Goal: Information Seeking & Learning: Find specific page/section

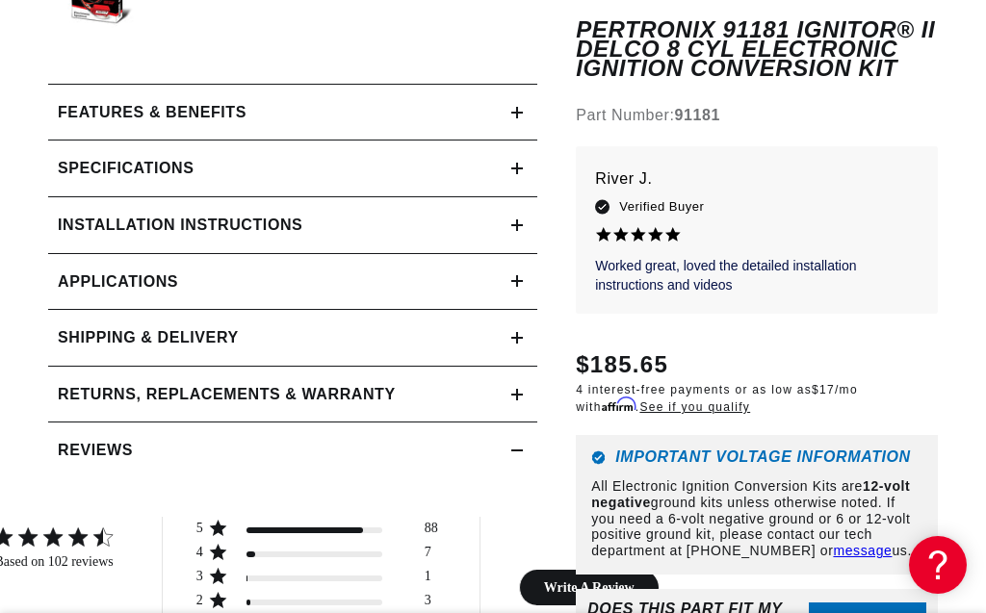
click at [525, 112] on summary "Features & Benefits" at bounding box center [292, 113] width 489 height 56
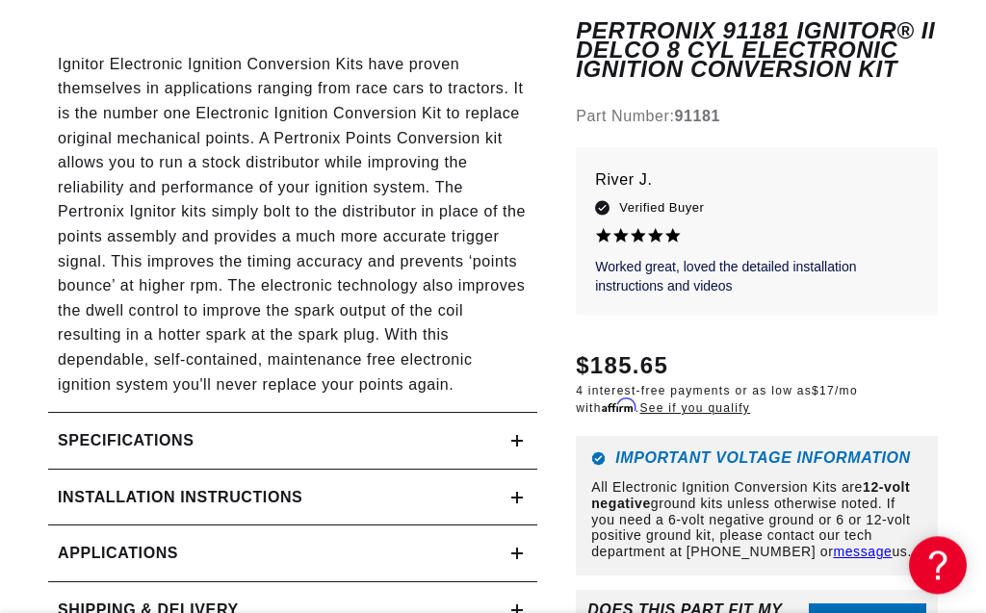
scroll to position [1536, 0]
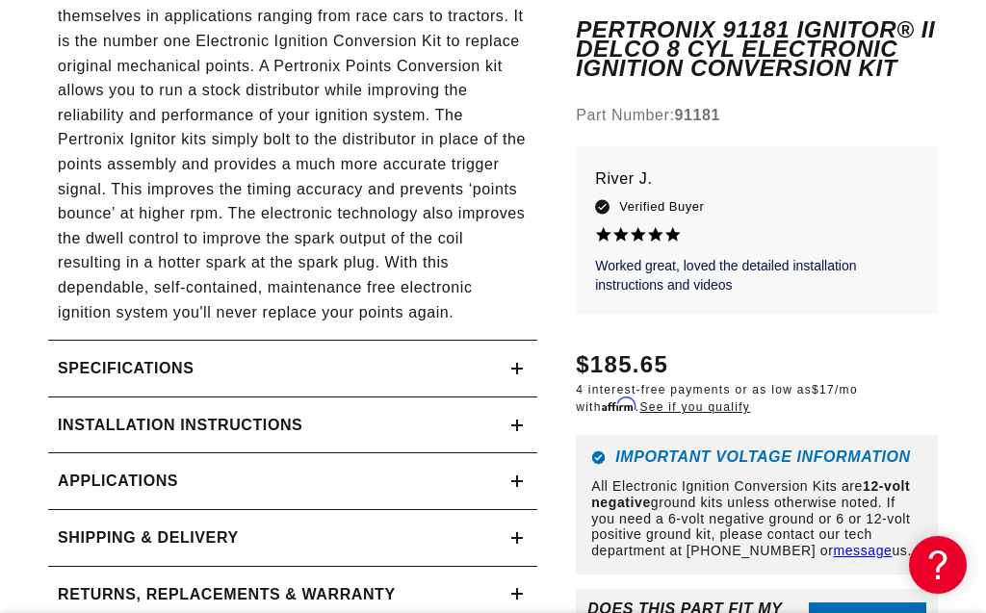
click at [84, 356] on h2 "Specifications" at bounding box center [126, 368] width 136 height 25
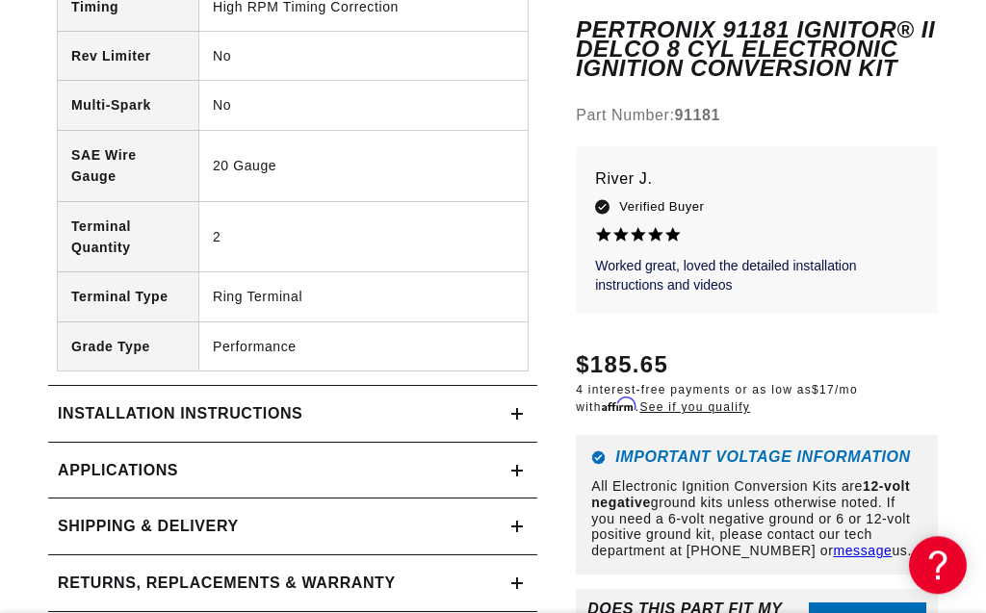
scroll to position [2414, 0]
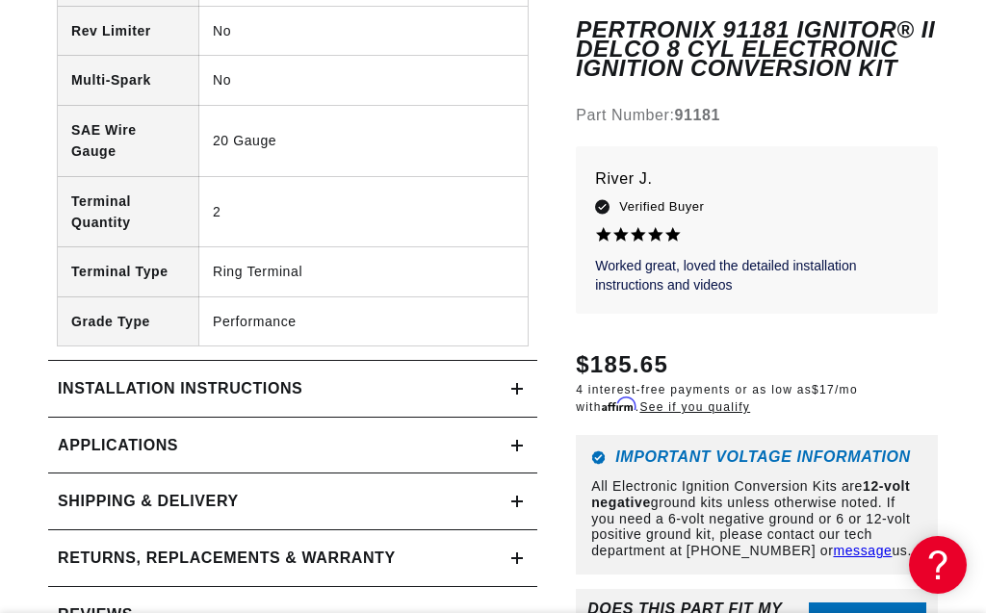
click at [82, 376] on h2 "Installation instructions" at bounding box center [180, 388] width 244 height 25
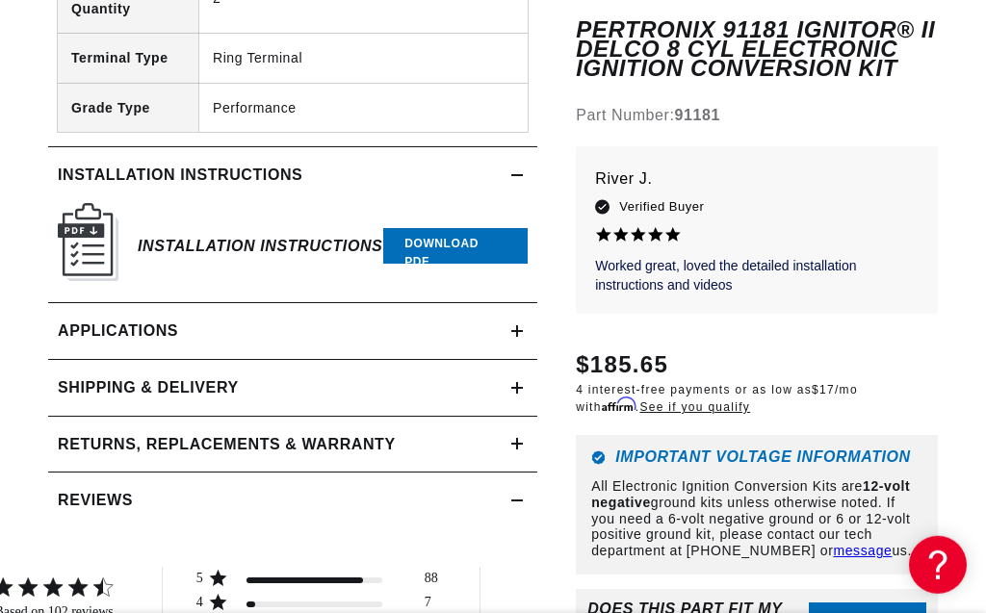
scroll to position [2634, 0]
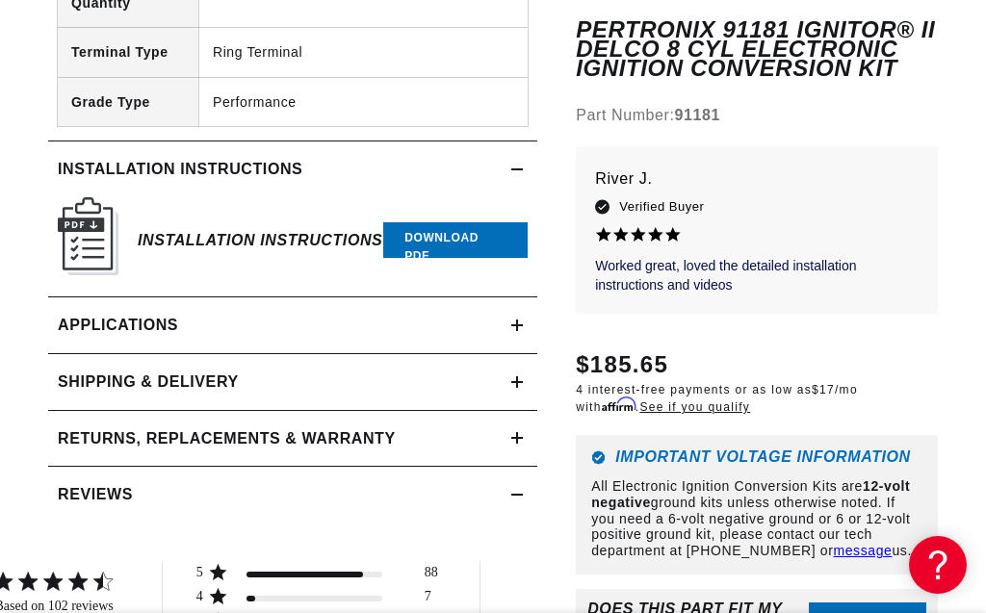
click at [107, 313] on span "Applications" at bounding box center [118, 325] width 120 height 25
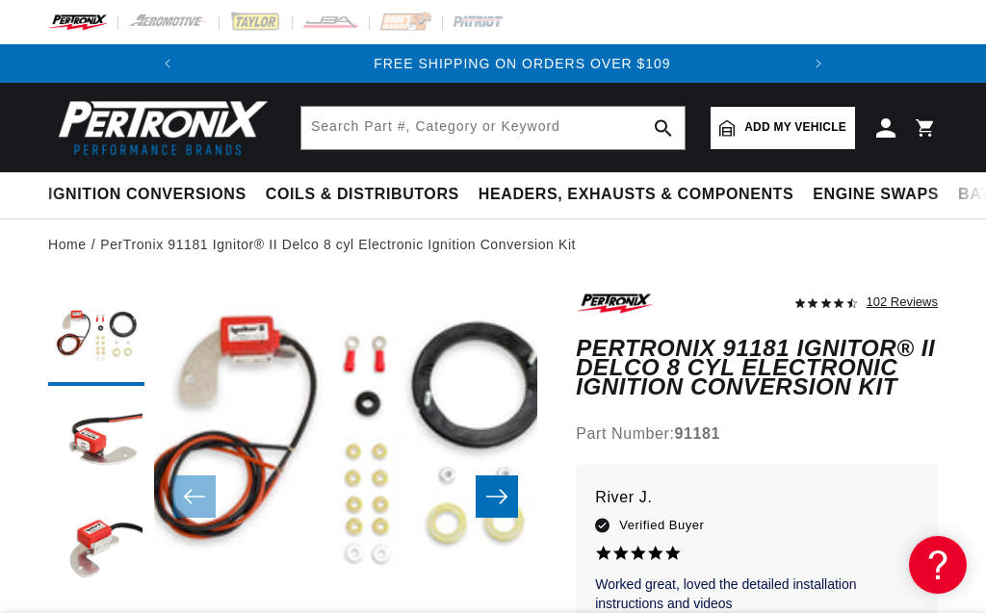
scroll to position [0, 584]
click at [805, 136] on span "Add my vehicle" at bounding box center [795, 127] width 102 height 18
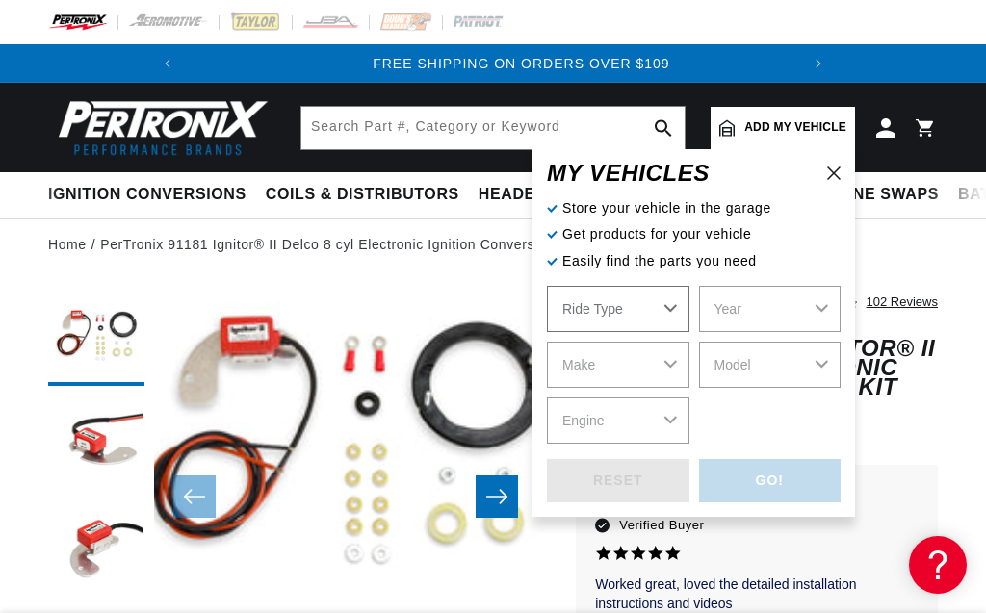
select select "Automotive"
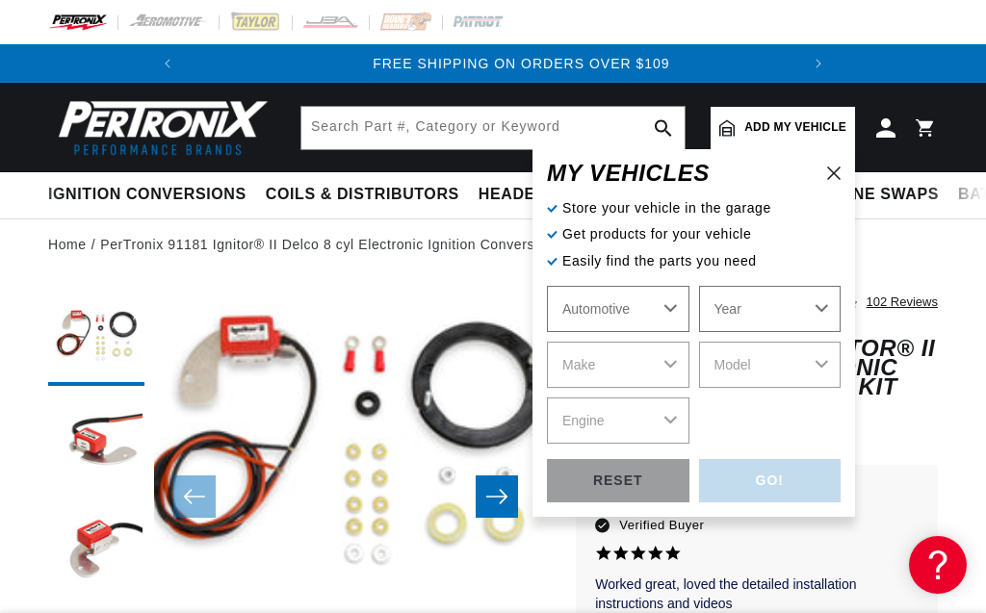
click at [699, 286] on select "Year [DATE] 2023 2022 2021 2020 2019 2018 2017 2016 2015 2014 2013 2012 2011 20…" at bounding box center [770, 309] width 142 height 46
select select "2000"
click option "2000" at bounding box center [0, 0] width 0 height 0
select select "2000"
click at [547, 342] on select "Make Buick Cadillac Chevrolet Chrysler Dodge Ford GMC [GEOGRAPHIC_DATA] Jeep [G…" at bounding box center [618, 365] width 142 height 46
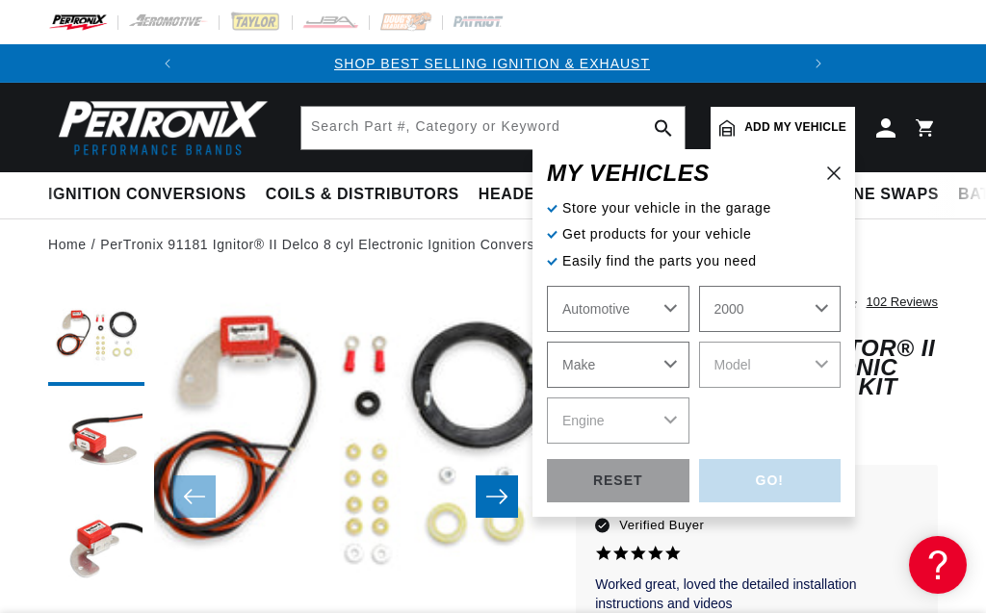
scroll to position [0, 0]
select select "Chevrolet"
click option "Chevrolet" at bounding box center [0, 0] width 0 height 0
select select "Chevrolet"
click at [699, 342] on select "Model Astro B7 Blazer C35 C1500 C2500 C3500 C3500HD C6500 Kodiak C7500 Kodiak […" at bounding box center [770, 365] width 142 height 46
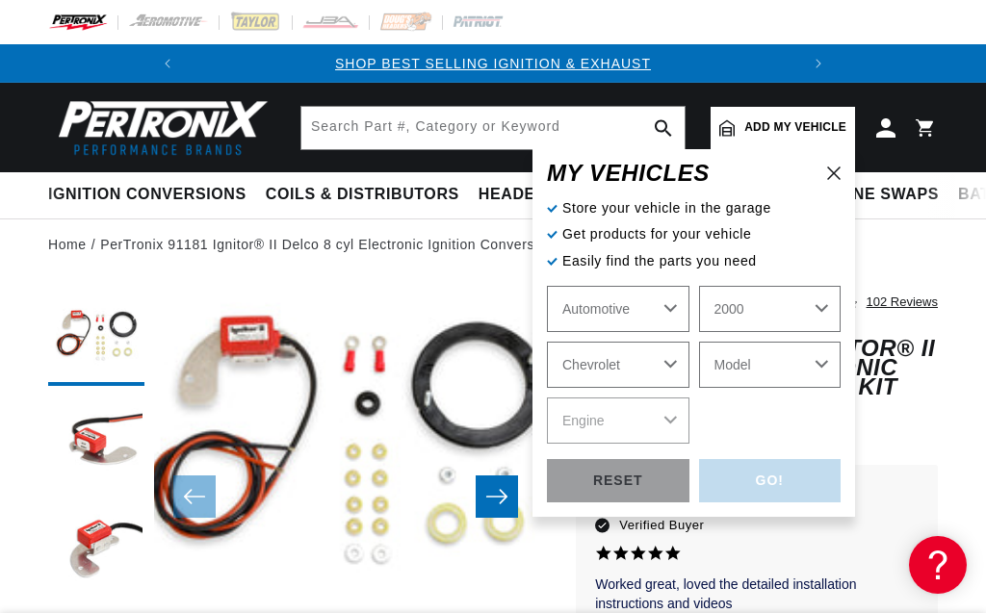
select select "Astro"
click option "Astro" at bounding box center [0, 0] width 0 height 0
select select "Astro"
click at [547, 398] on select "Engine 4.3L" at bounding box center [618, 421] width 142 height 46
select select "4.3L"
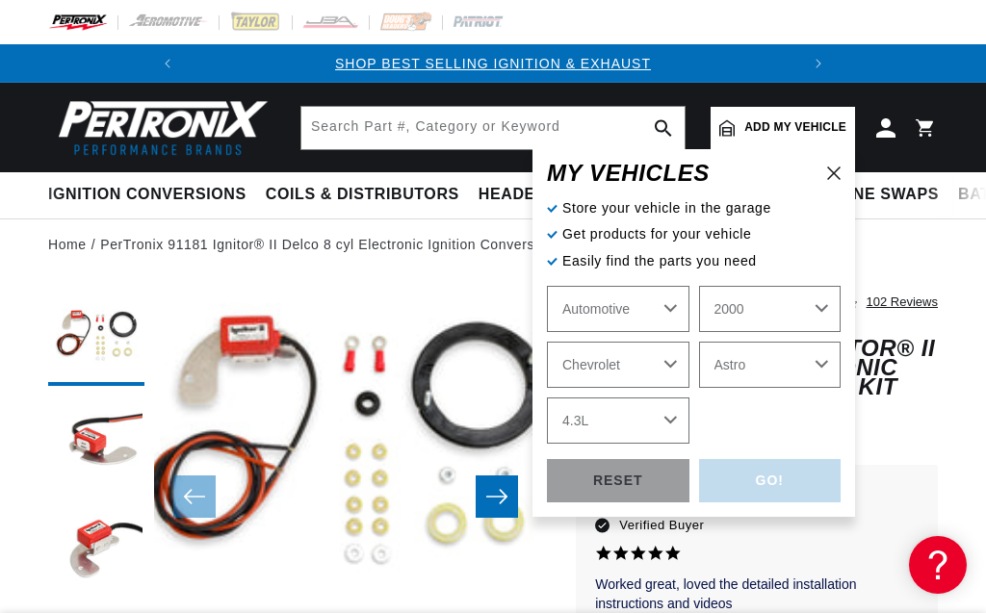
click option "4.3L" at bounding box center [0, 0] width 0 height 0
select select "4.3L"
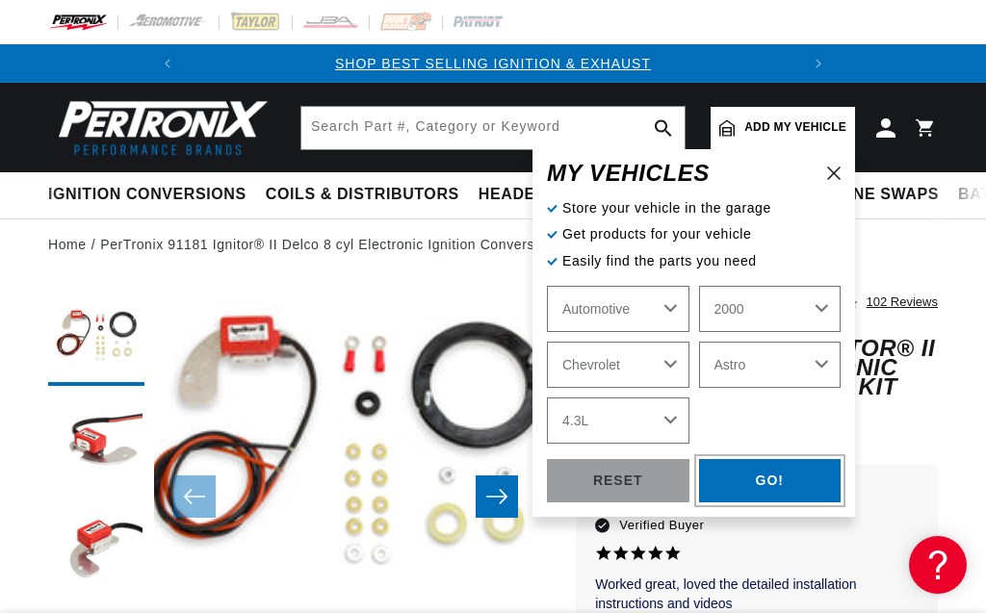
click at [771, 485] on div "GO!" at bounding box center [770, 480] width 142 height 43
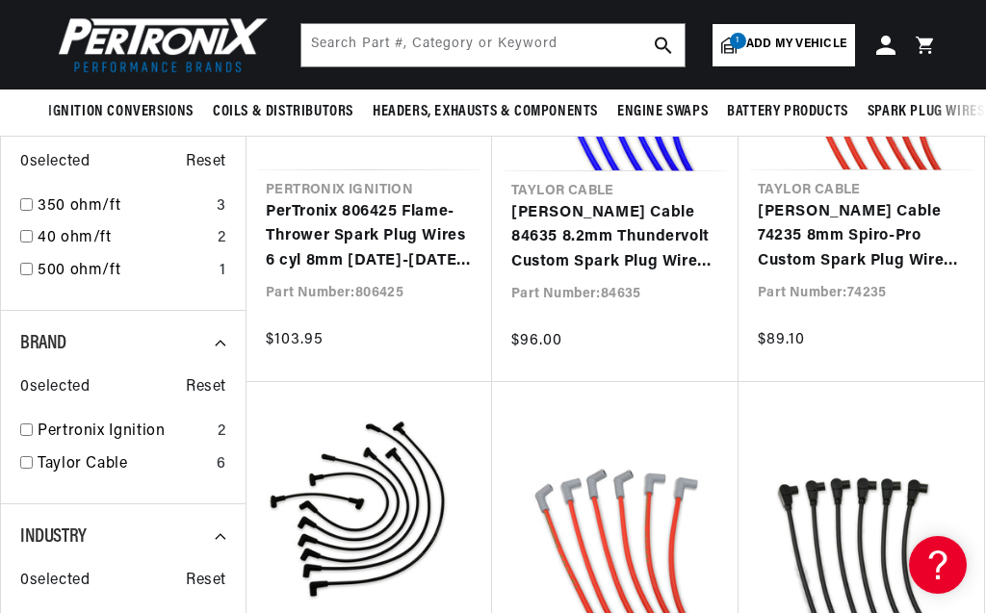
scroll to position [0, 584]
click at [116, 439] on link "Pertronix Ignition" at bounding box center [124, 432] width 172 height 25
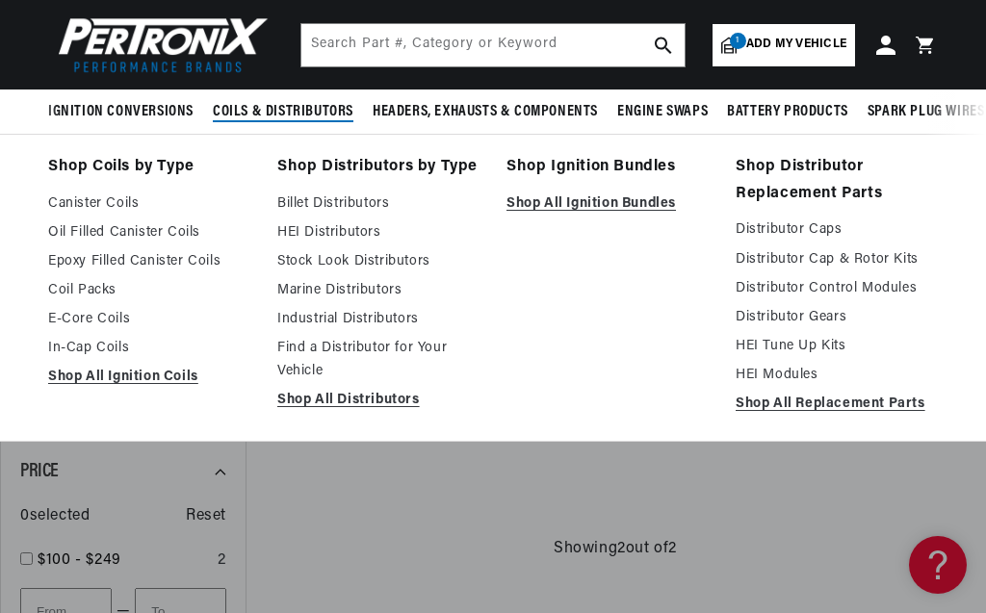
click at [287, 103] on span "Coils & Distributors" at bounding box center [283, 112] width 141 height 20
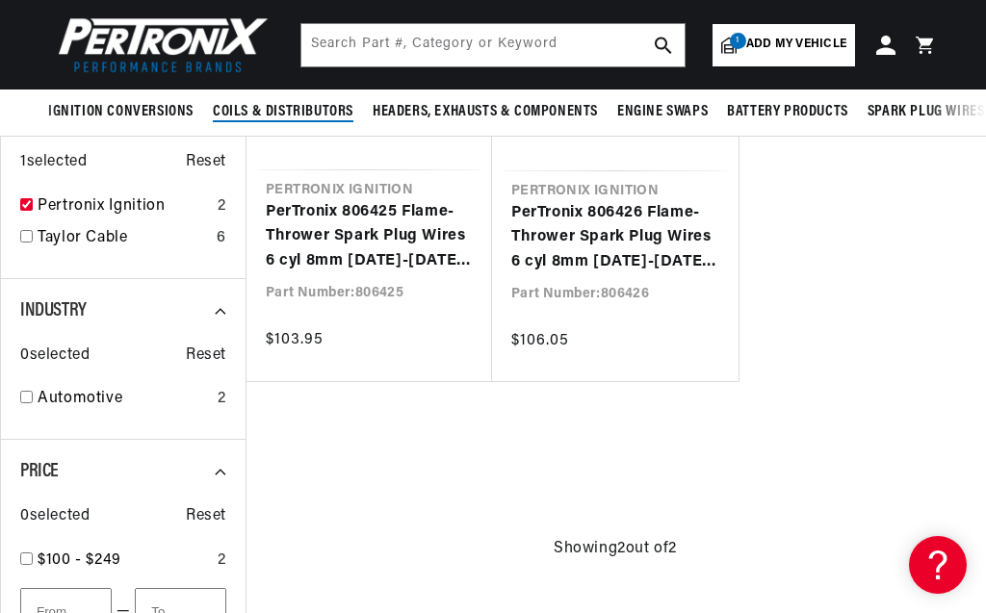
scroll to position [0, 584]
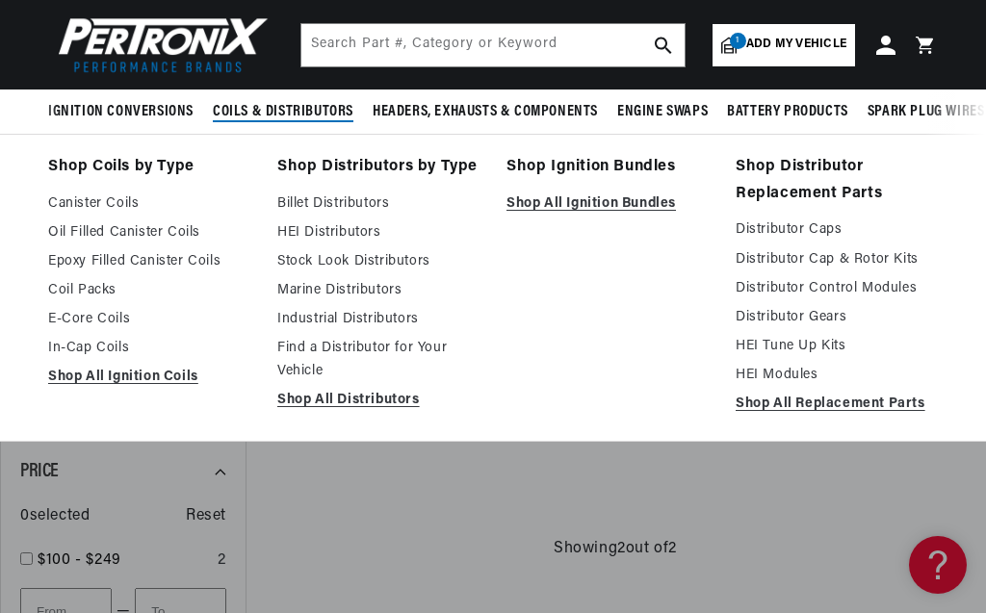
click at [276, 104] on span "Coils & Distributors" at bounding box center [283, 112] width 141 height 20
click at [299, 111] on span "Coils & Distributors" at bounding box center [283, 112] width 141 height 20
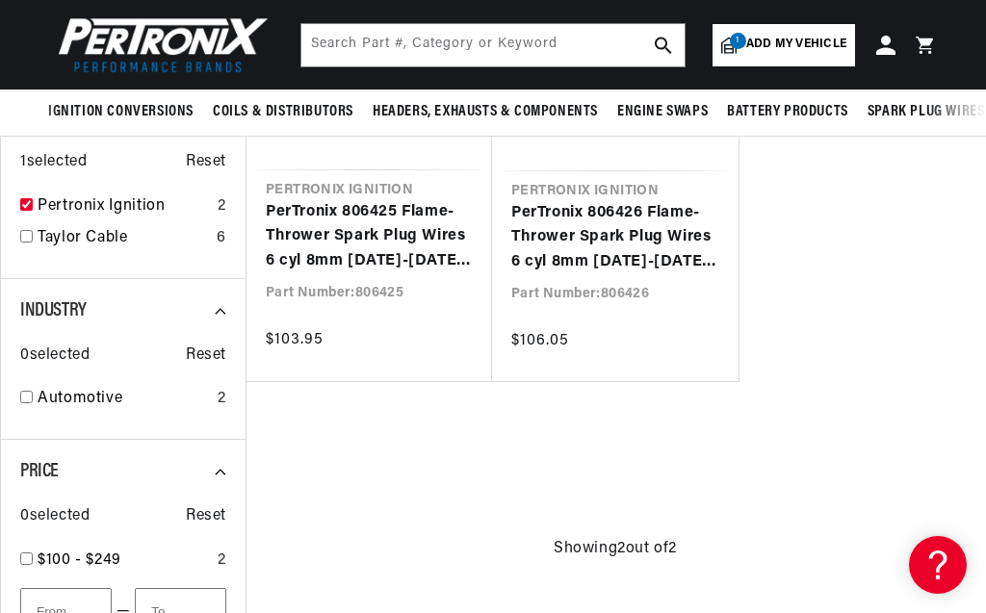
click at [817, 42] on span "Add my vehicle" at bounding box center [796, 45] width 100 height 18
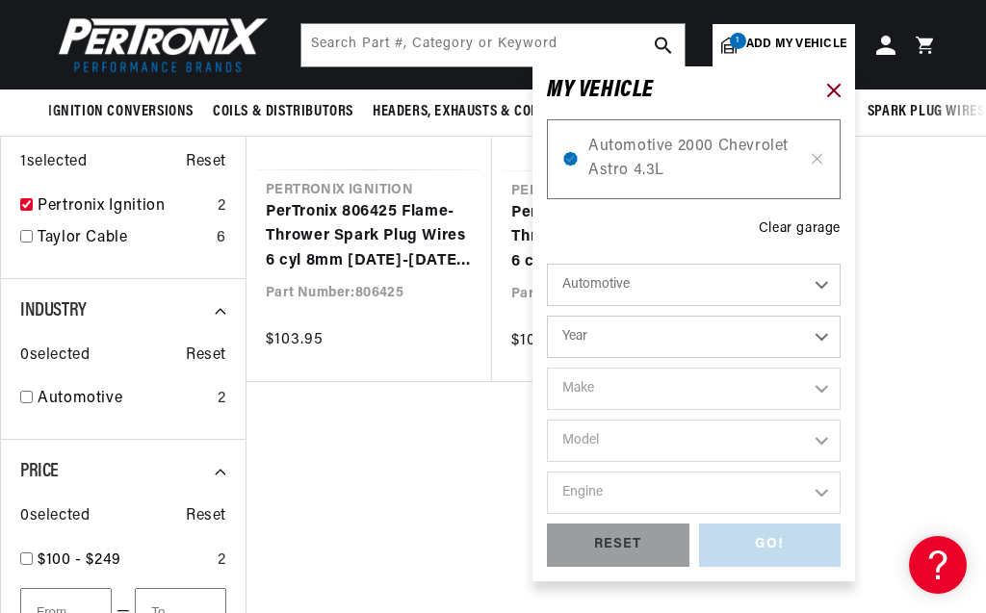
click at [837, 94] on icon at bounding box center [833, 90] width 13 height 13
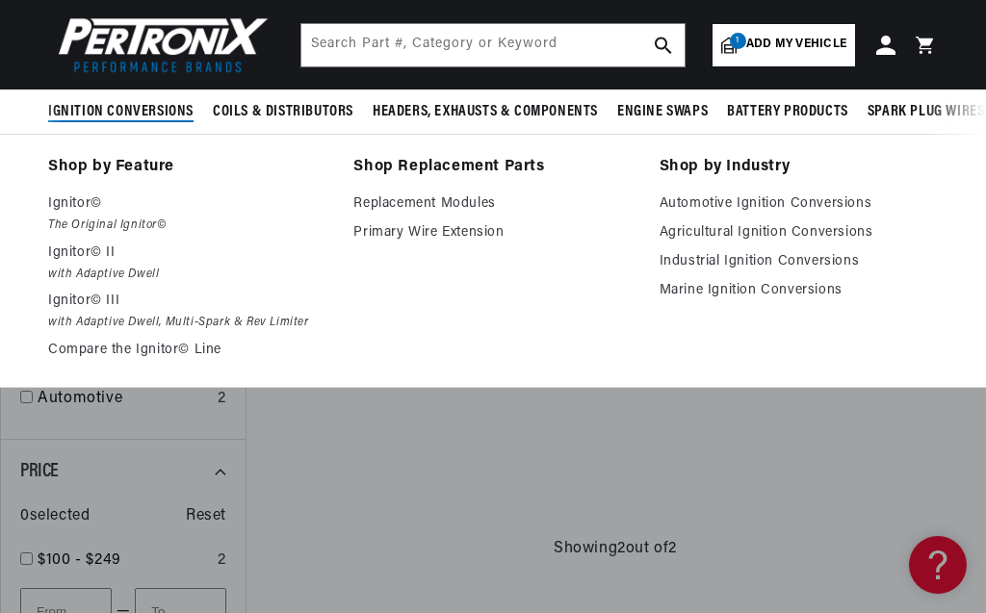
scroll to position [0, 584]
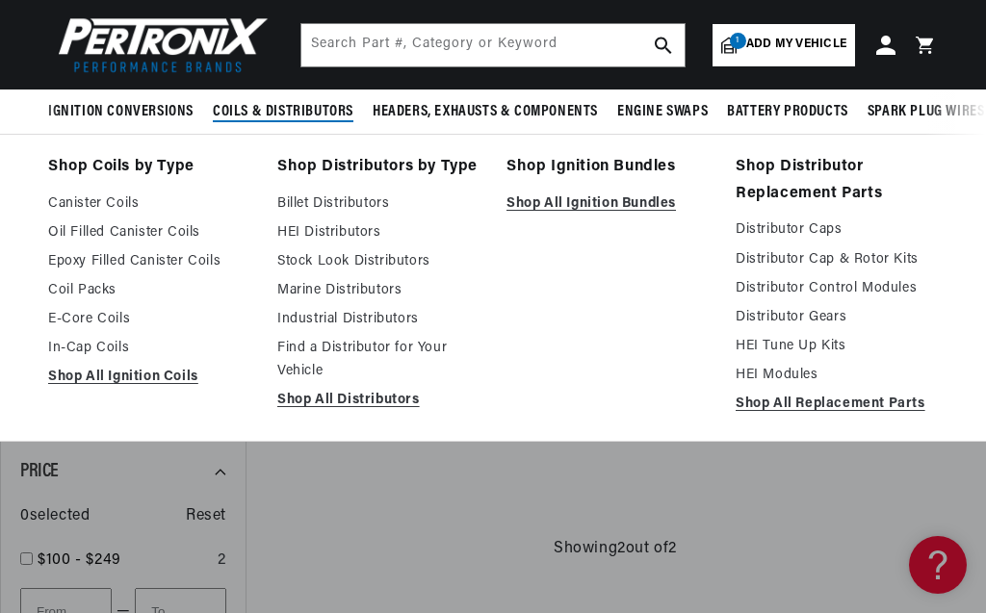
click at [304, 105] on span "Coils & Distributors" at bounding box center [283, 112] width 141 height 20
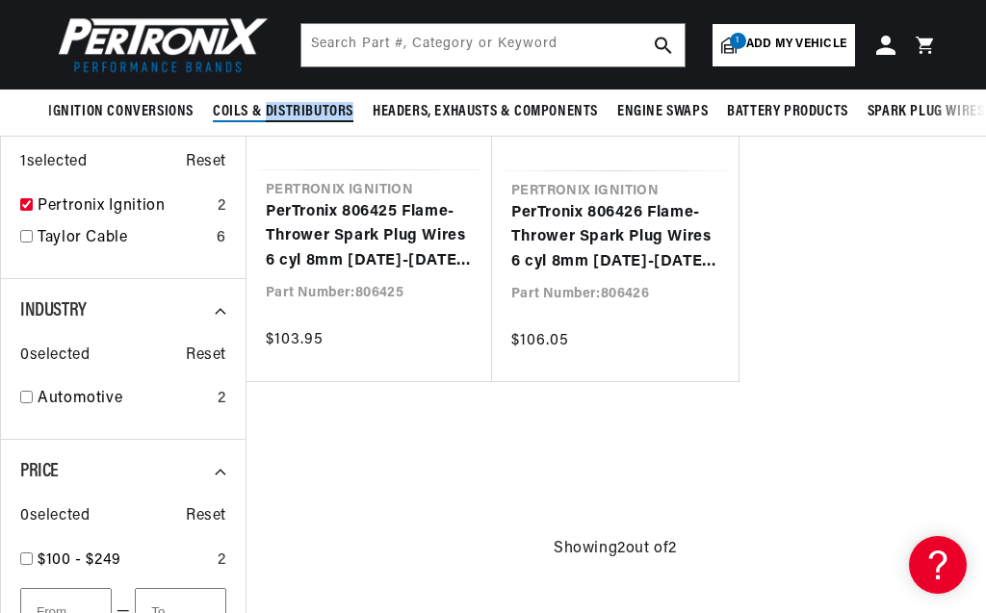
click at [304, 105] on span "Coils & Distributors" at bounding box center [283, 112] width 141 height 20
click at [785, 31] on link "1 Add my vehicle" at bounding box center [783, 45] width 142 height 42
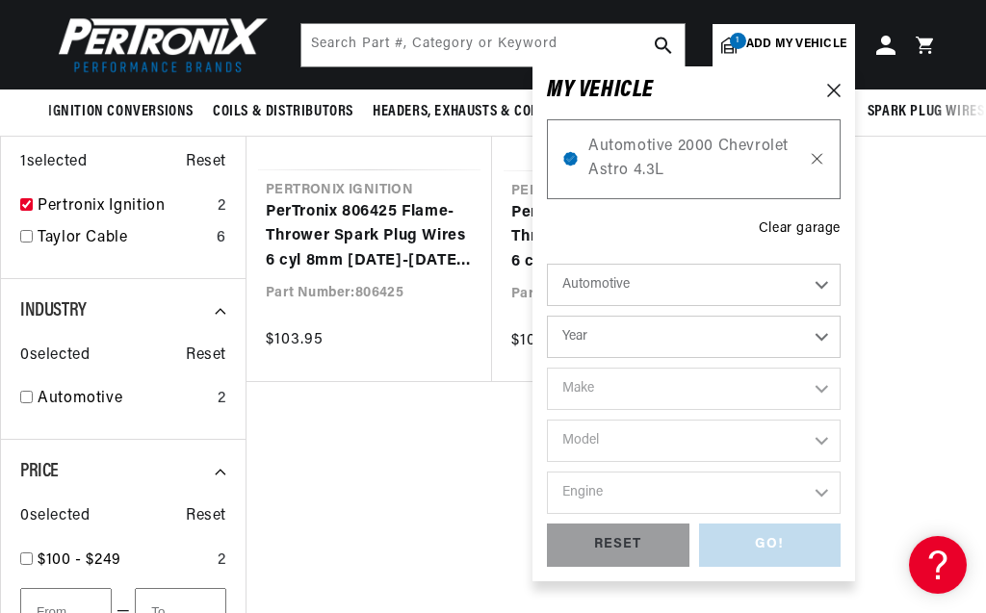
click at [812, 158] on icon at bounding box center [817, 158] width 16 height 15
click at [614, 541] on div "RESET" at bounding box center [618, 545] width 142 height 43
click at [778, 231] on div "Clear garage" at bounding box center [800, 229] width 82 height 21
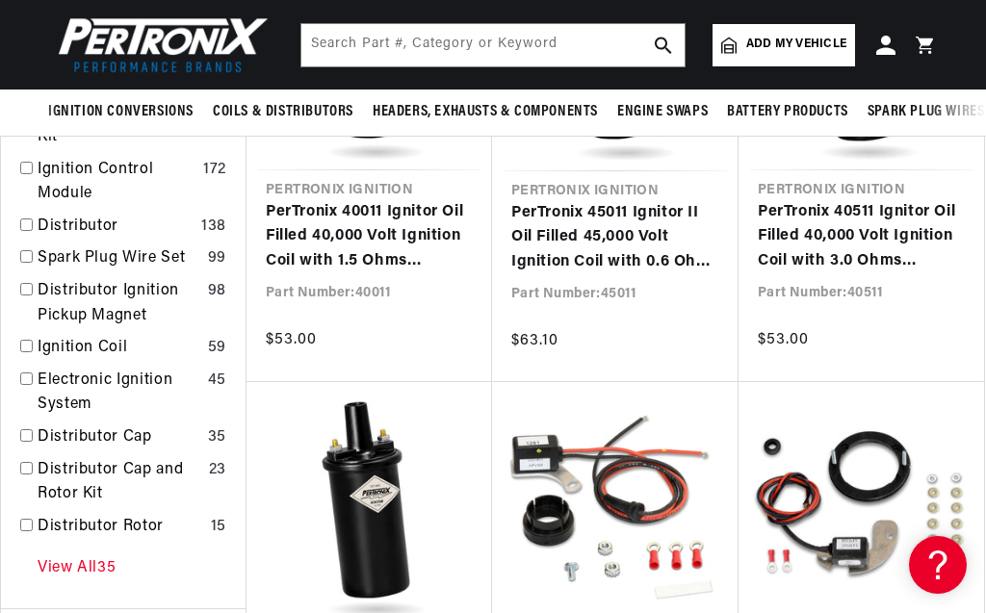
click at [81, 564] on link "View All 35" at bounding box center [77, 568] width 78 height 25
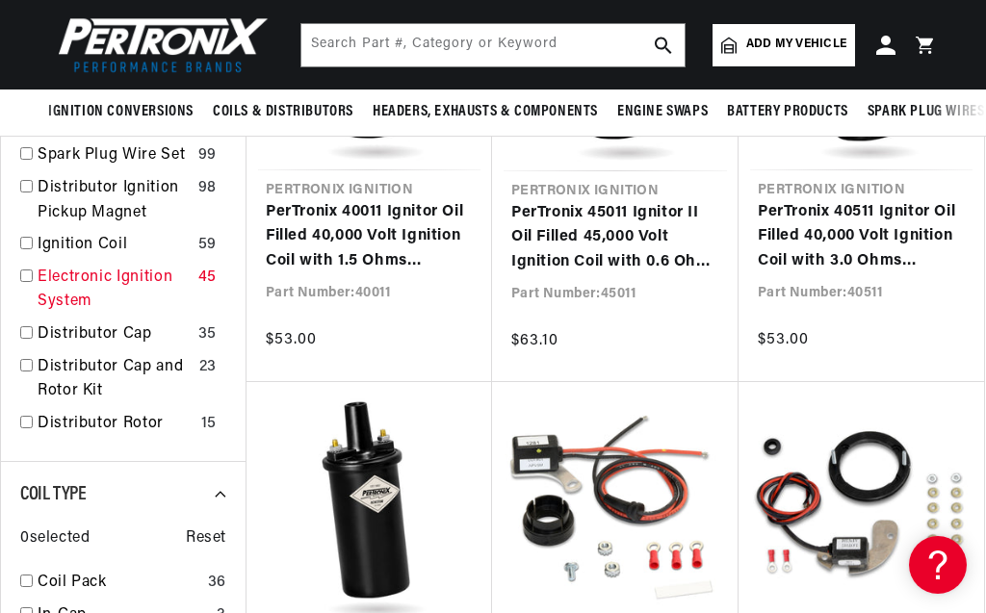
scroll to position [11, 0]
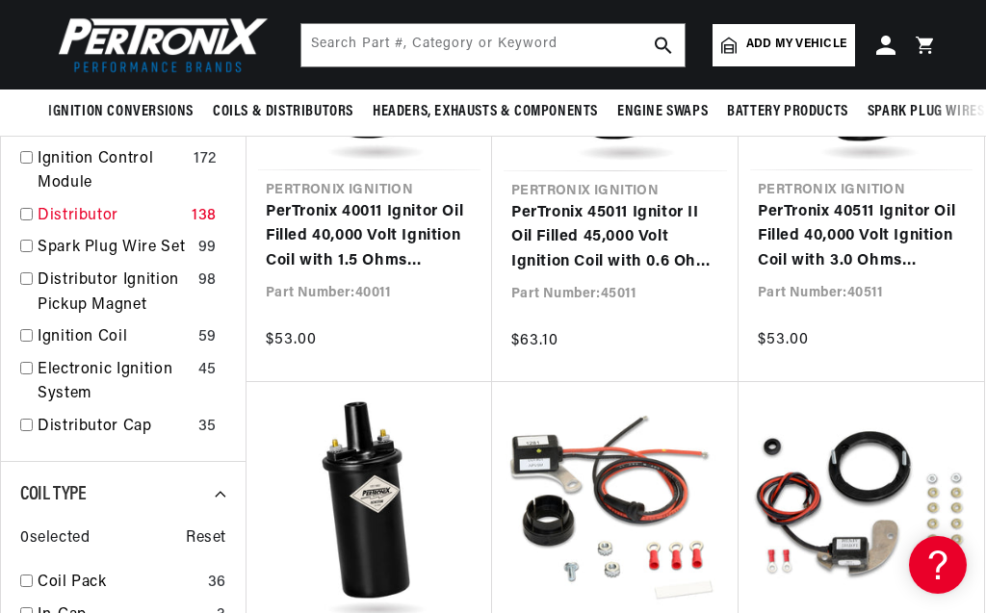
click at [25, 215] on input "checkbox" at bounding box center [26, 214] width 13 height 13
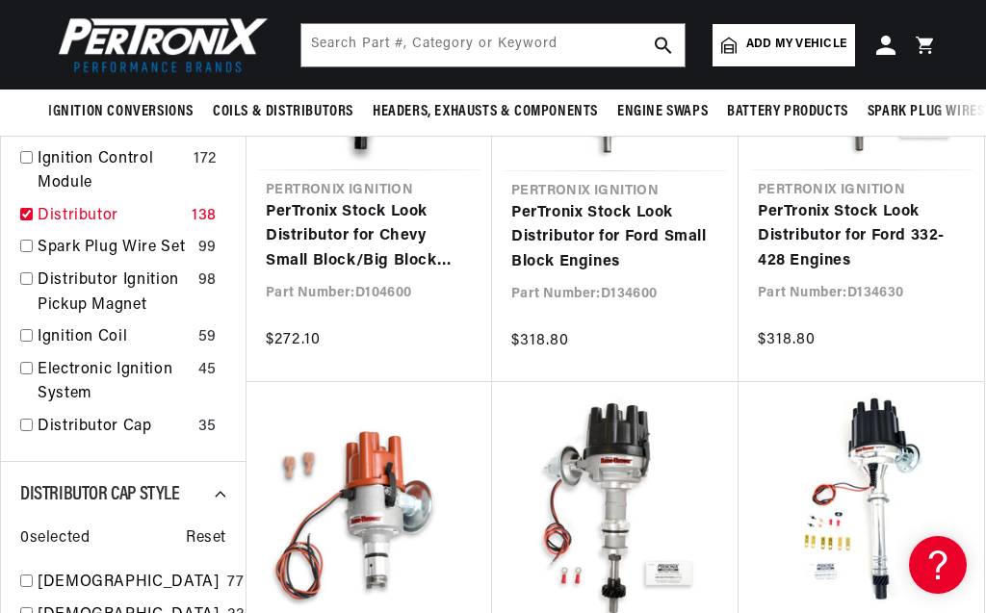
checkbox input "true"
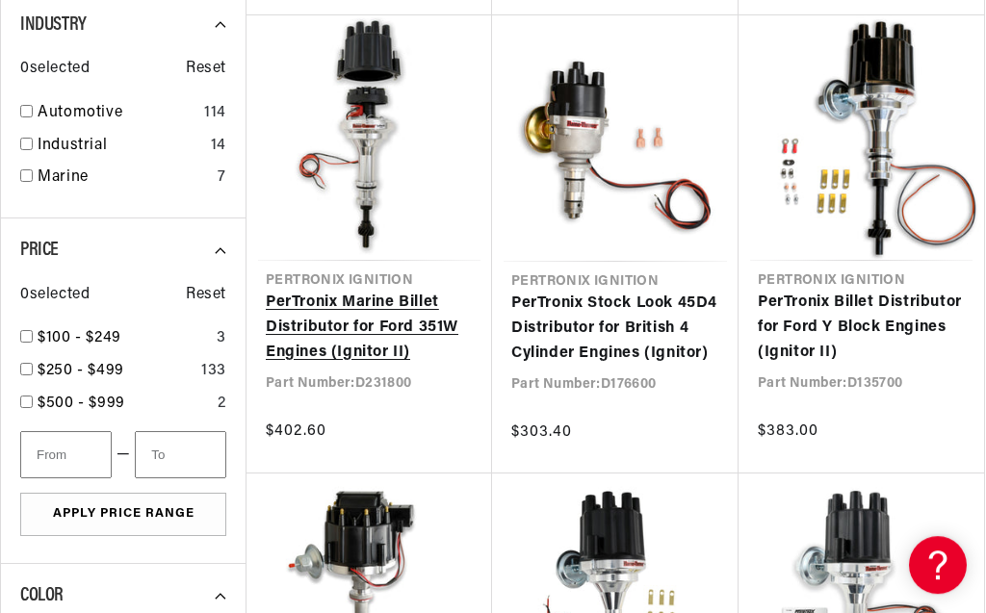
scroll to position [1317, 0]
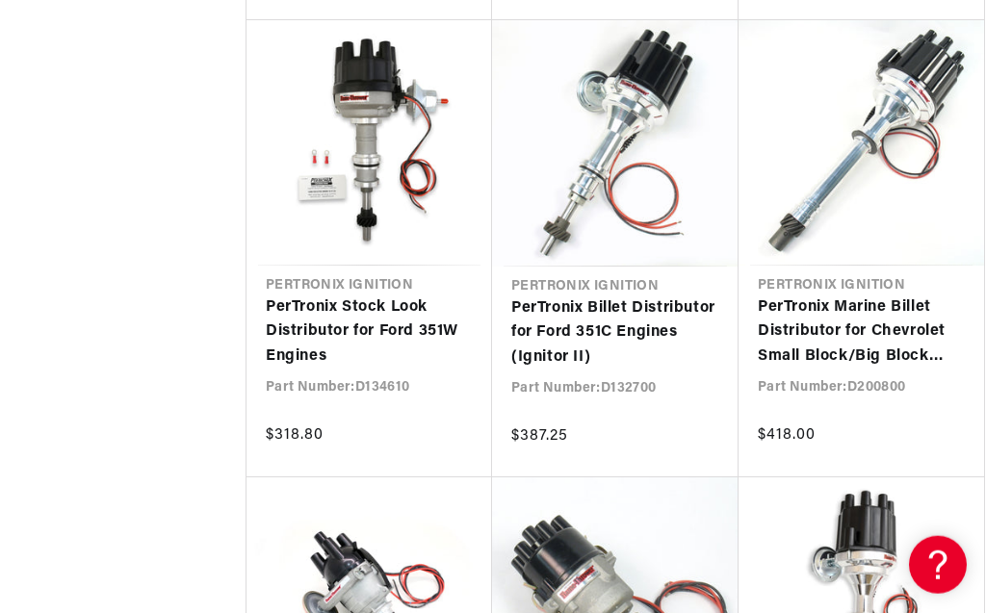
scroll to position [2634, 0]
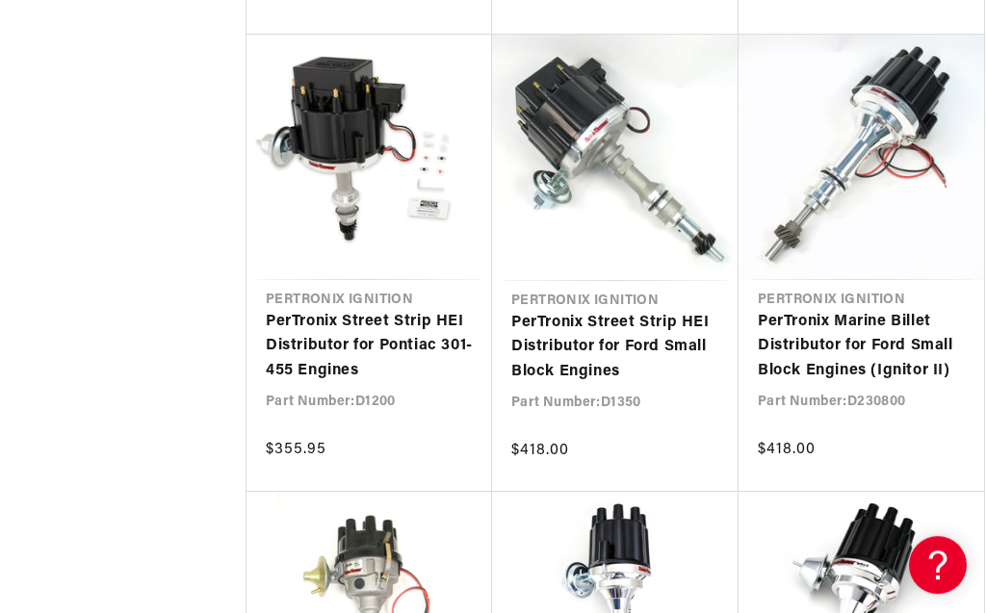
scroll to position [4938, 0]
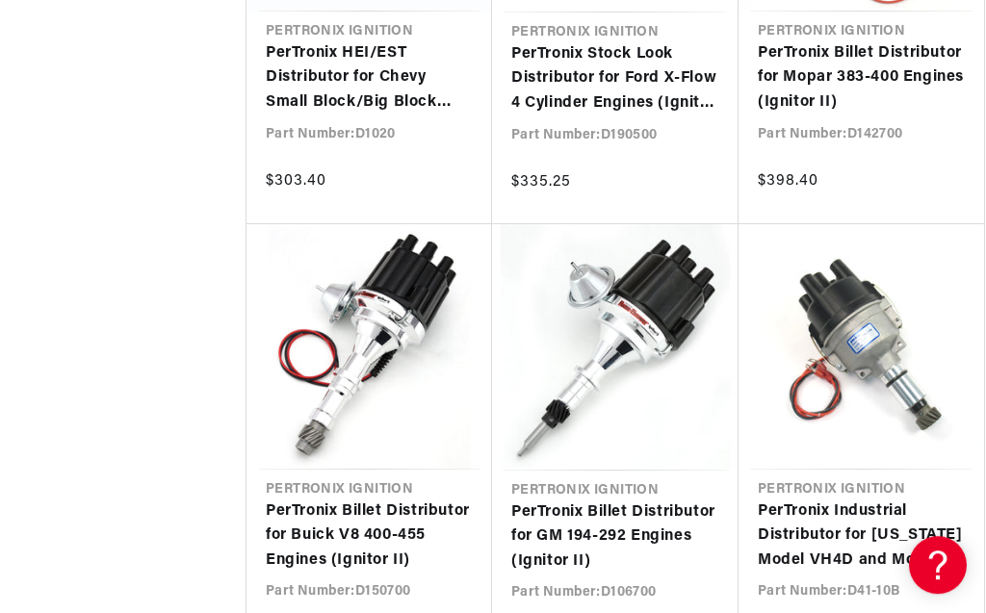
scroll to position [7023, 0]
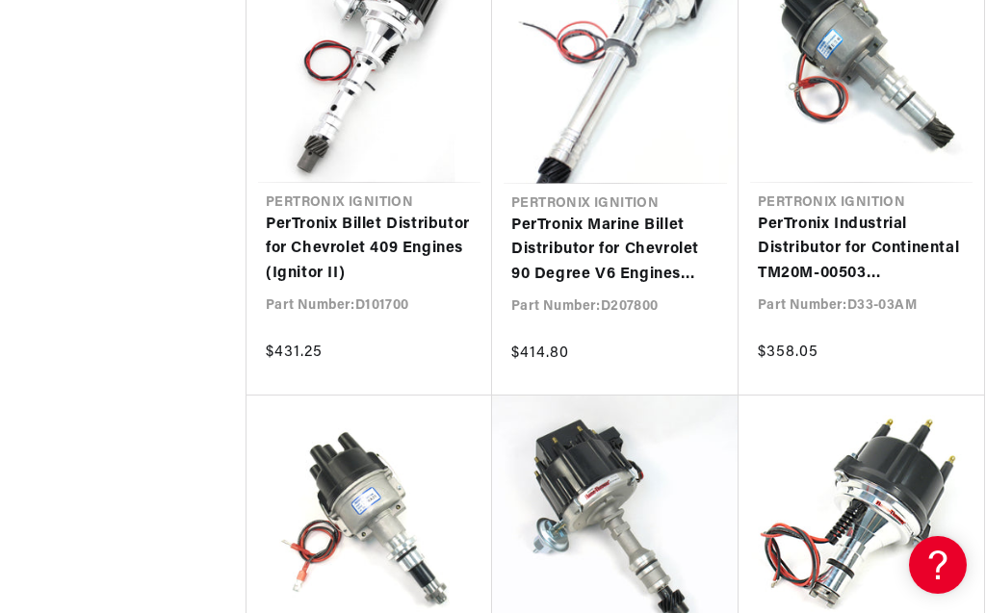
scroll to position [8889, 0]
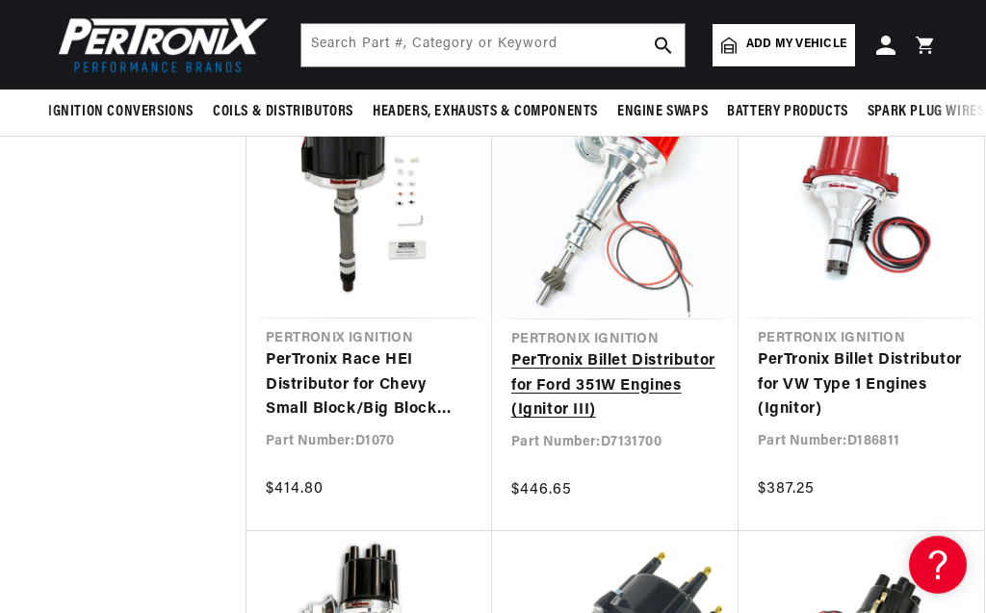
scroll to position [9876, 0]
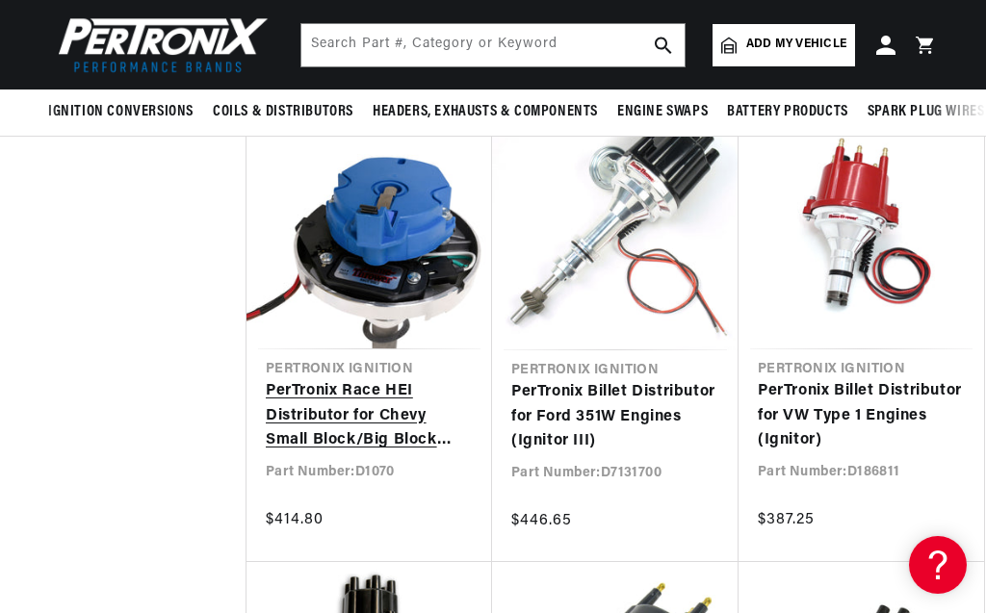
click at [324, 395] on link "PerTronix Race HEI Distributor for Chevy Small Block/Big Block Engines" at bounding box center [369, 416] width 207 height 74
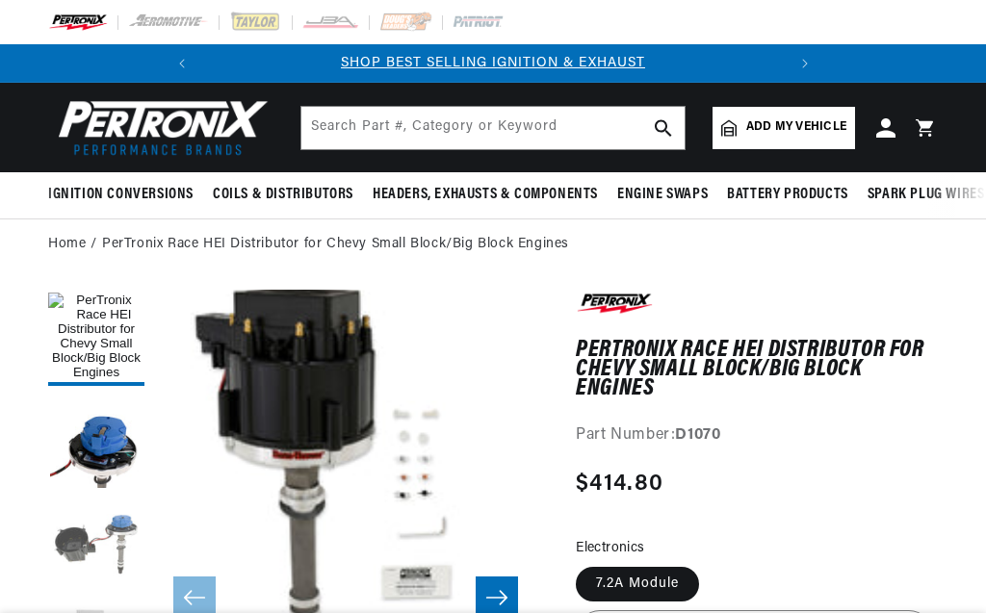
click at [86, 502] on button "Load image 3 in gallery view" at bounding box center [96, 550] width 96 height 96
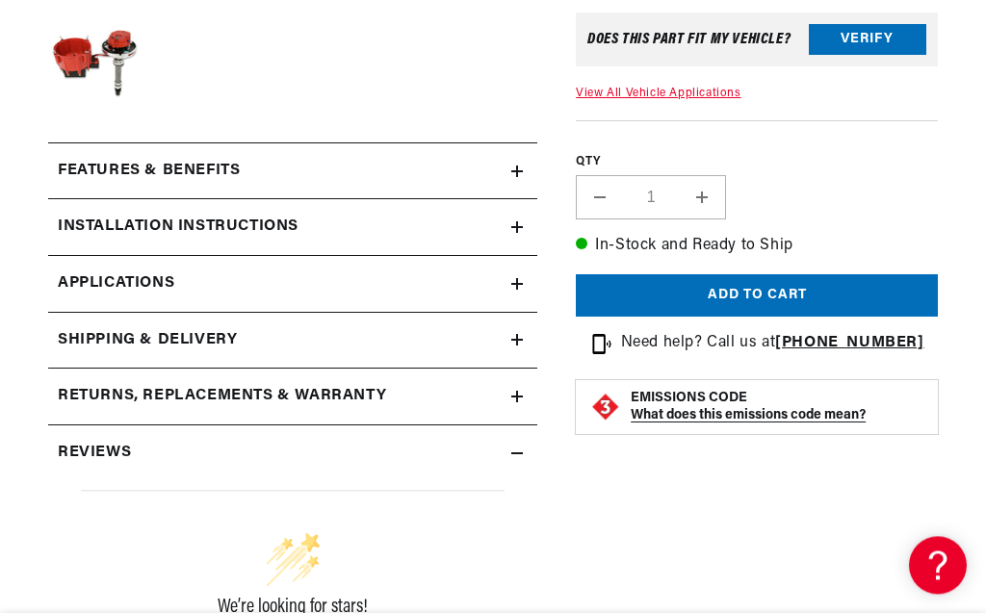
scroll to position [878, 0]
